Goal: Navigation & Orientation: Find specific page/section

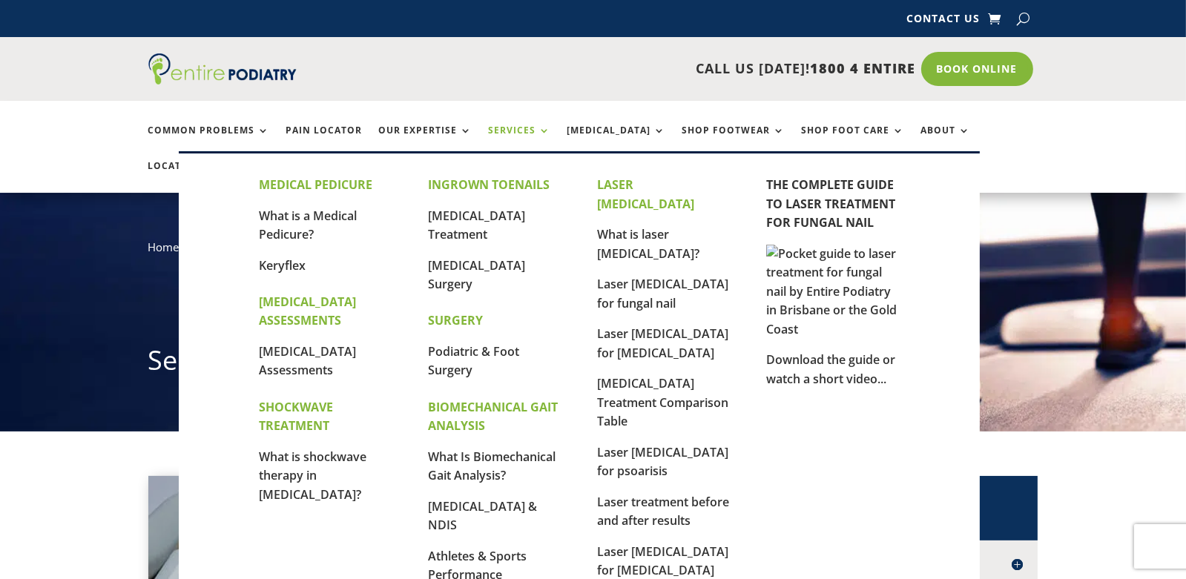
click at [525, 140] on link "Services" at bounding box center [520, 141] width 62 height 32
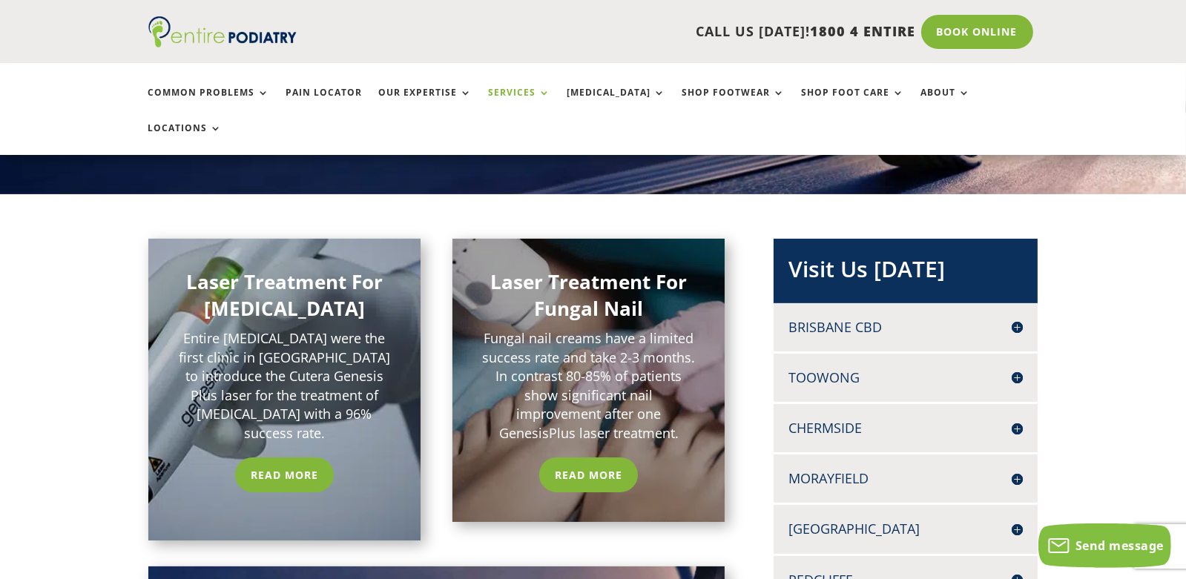
scroll to position [234, 0]
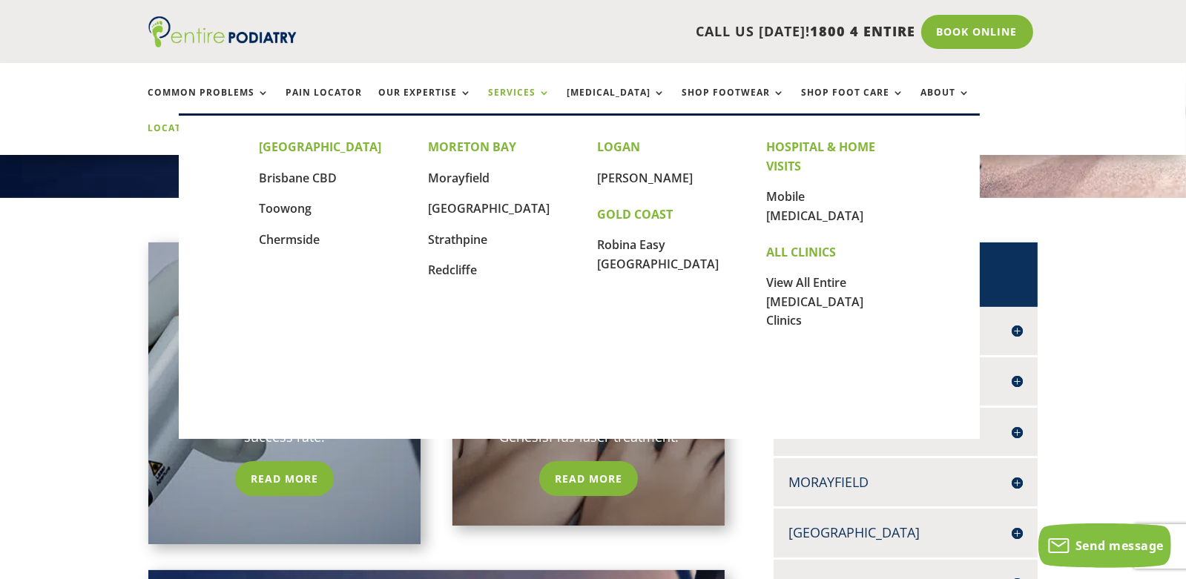
click at [222, 123] on link "Locations" at bounding box center [185, 139] width 74 height 32
